Goal: Task Accomplishment & Management: Complete application form

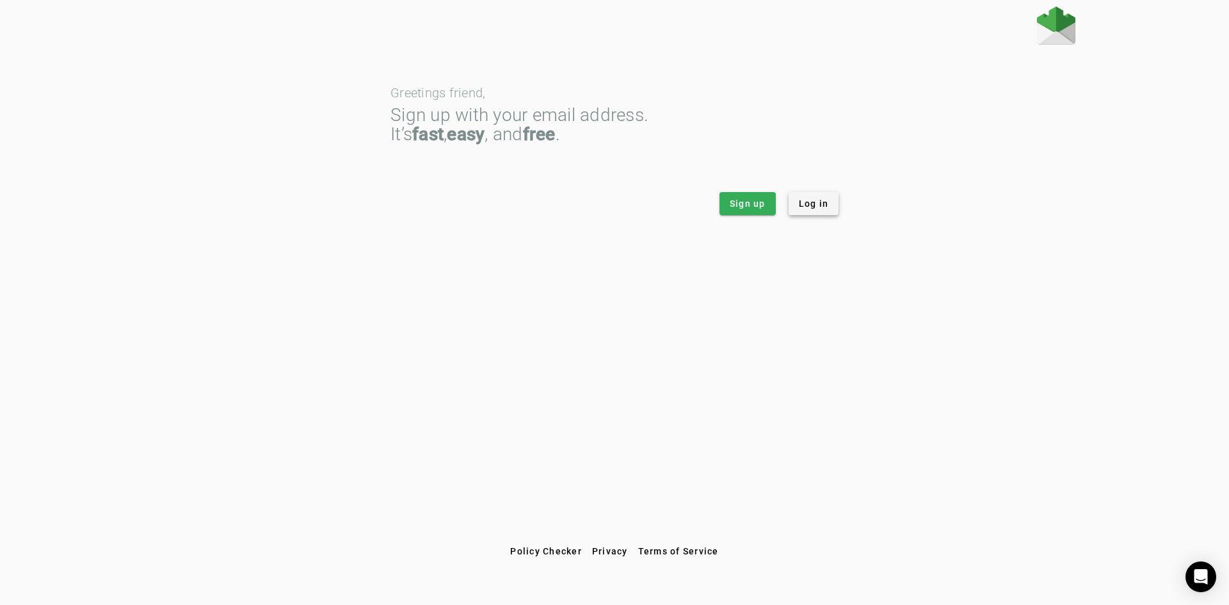
click at [823, 197] on span at bounding box center [814, 203] width 51 height 31
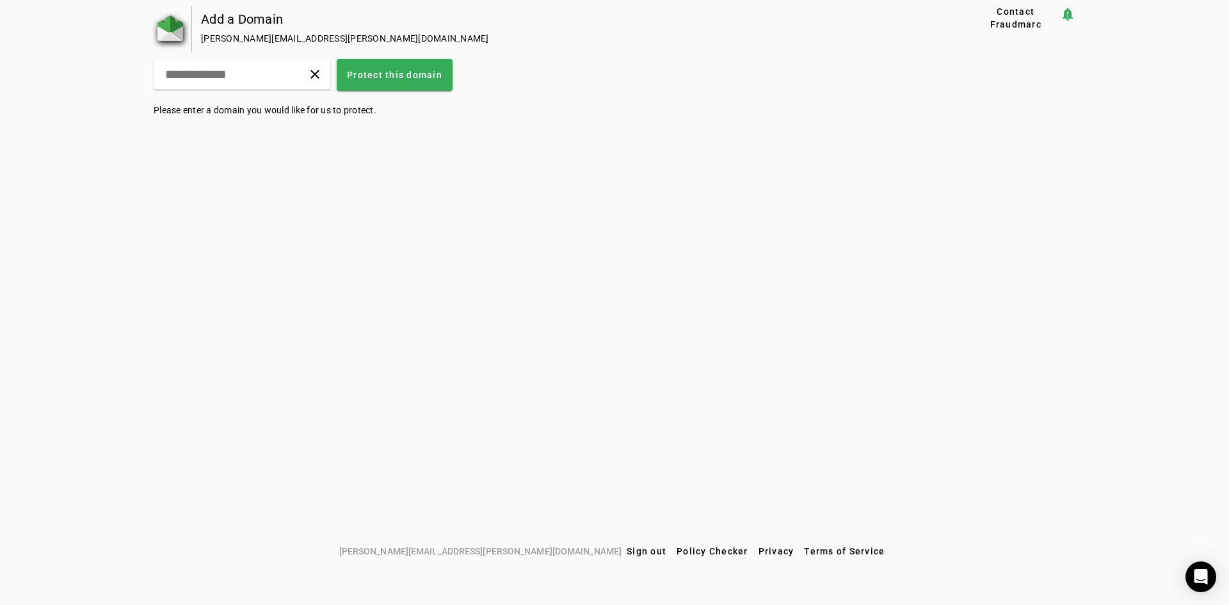
click at [168, 29] on img at bounding box center [170, 28] width 26 height 26
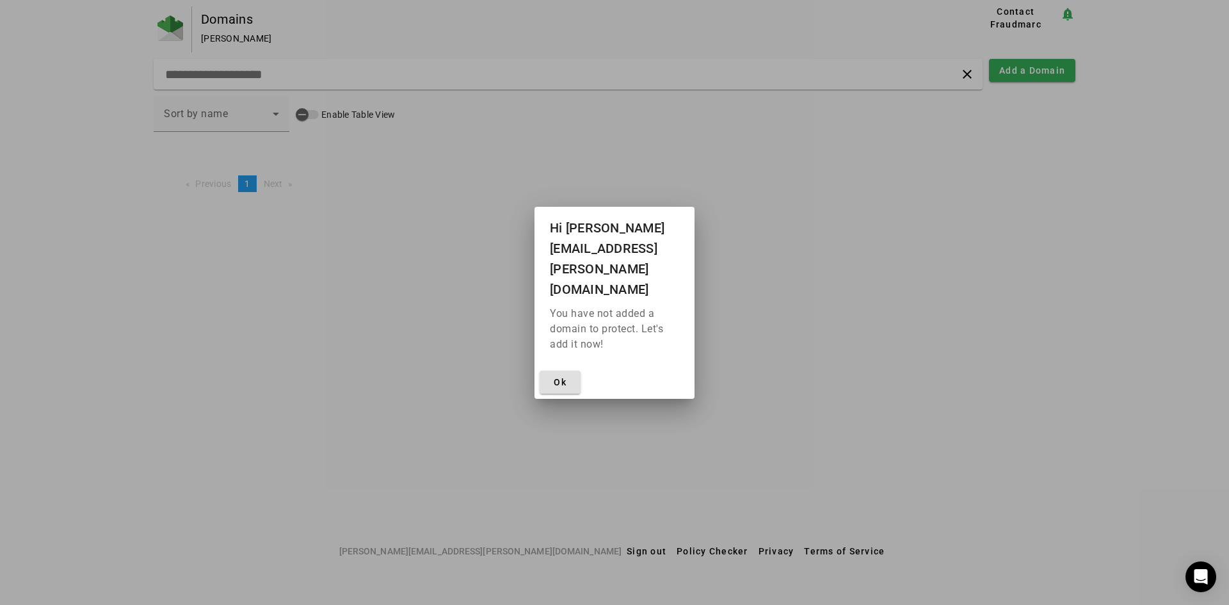
click at [739, 136] on div at bounding box center [614, 302] width 1229 height 605
